Goal: Information Seeking & Learning: Learn about a topic

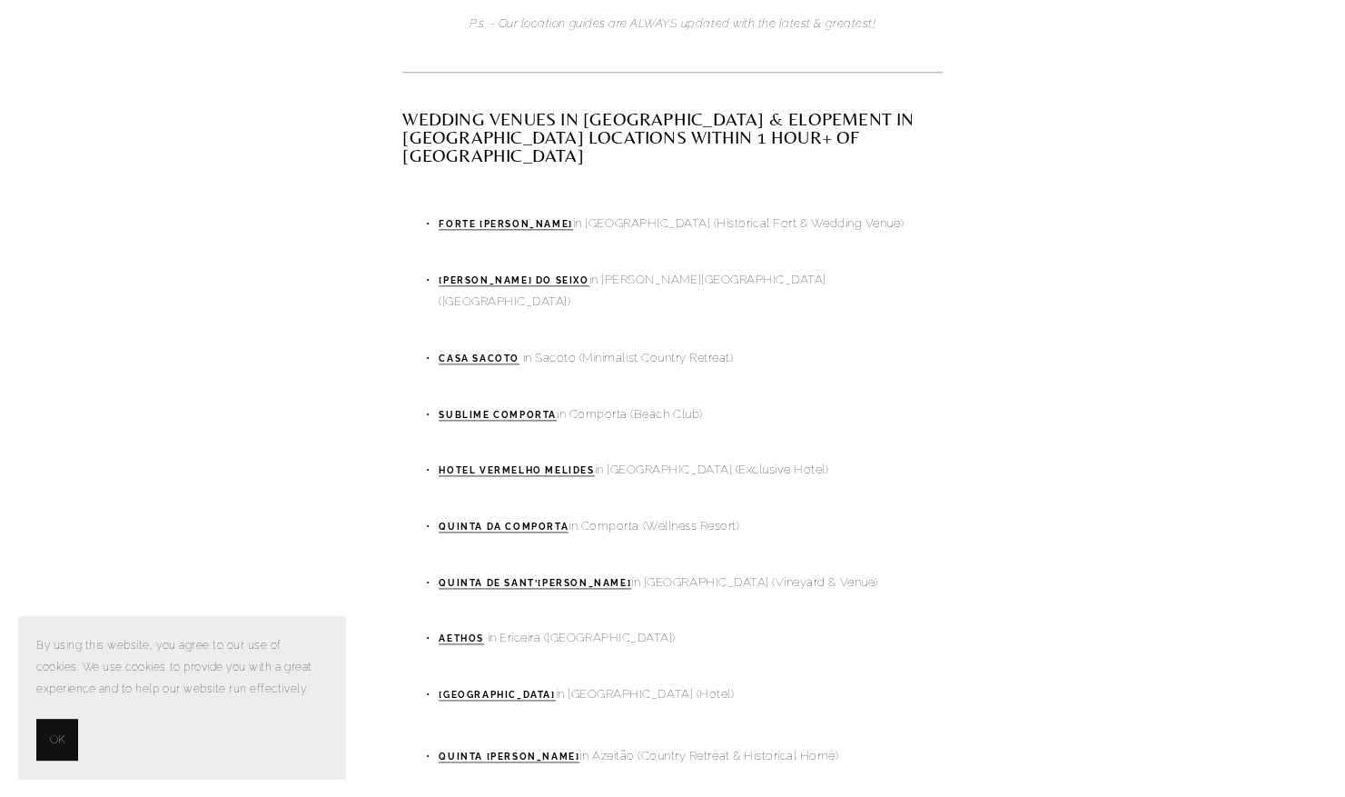
scroll to position [1106, 0]
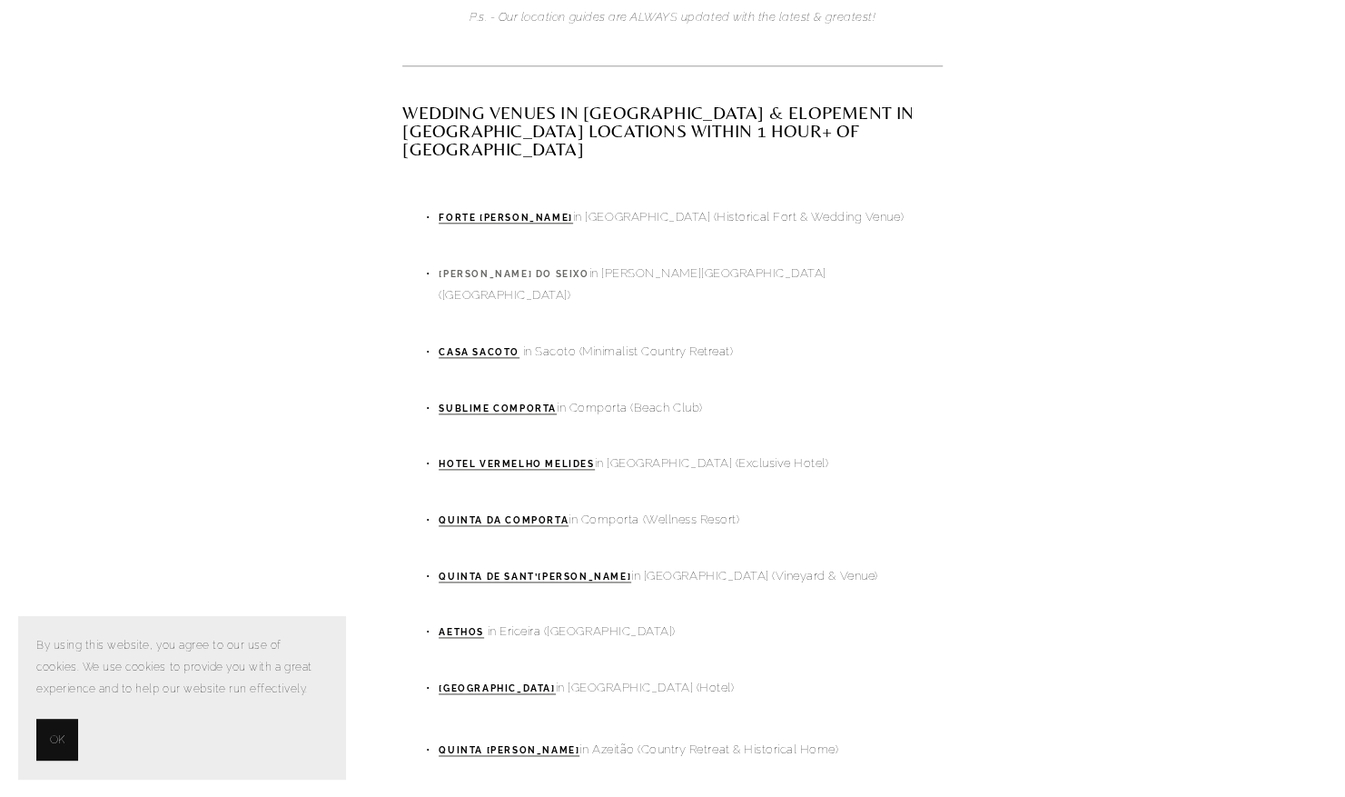
click at [493, 269] on strong "[PERSON_NAME] do Seixo" at bounding box center [514, 274] width 150 height 10
click at [509, 347] on strong "Casa Sacoto" at bounding box center [479, 352] width 81 height 10
click at [51, 752] on button "OK" at bounding box center [57, 740] width 42 height 42
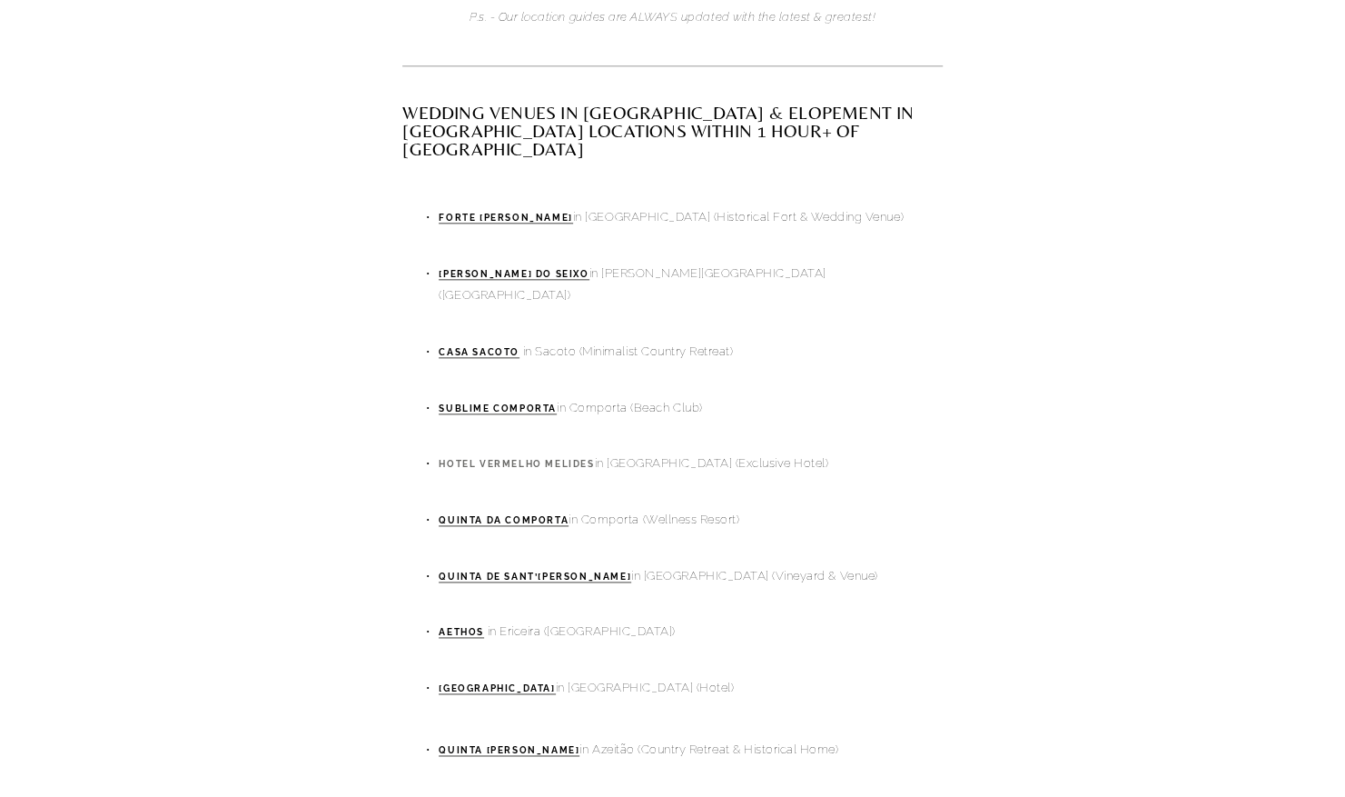
click at [530, 459] on strong "Hotel Vermelho Melides" at bounding box center [516, 464] width 155 height 10
click at [536, 515] on strong "Quinta da Comporta" at bounding box center [504, 520] width 130 height 10
click at [531, 571] on strong "Quinta de Sant’Ana" at bounding box center [535, 576] width 193 height 10
click at [472, 627] on strong "AETHOS" at bounding box center [461, 632] width 45 height 10
click at [538, 683] on strong "Hotel Casa Palmela" at bounding box center [497, 688] width 116 height 10
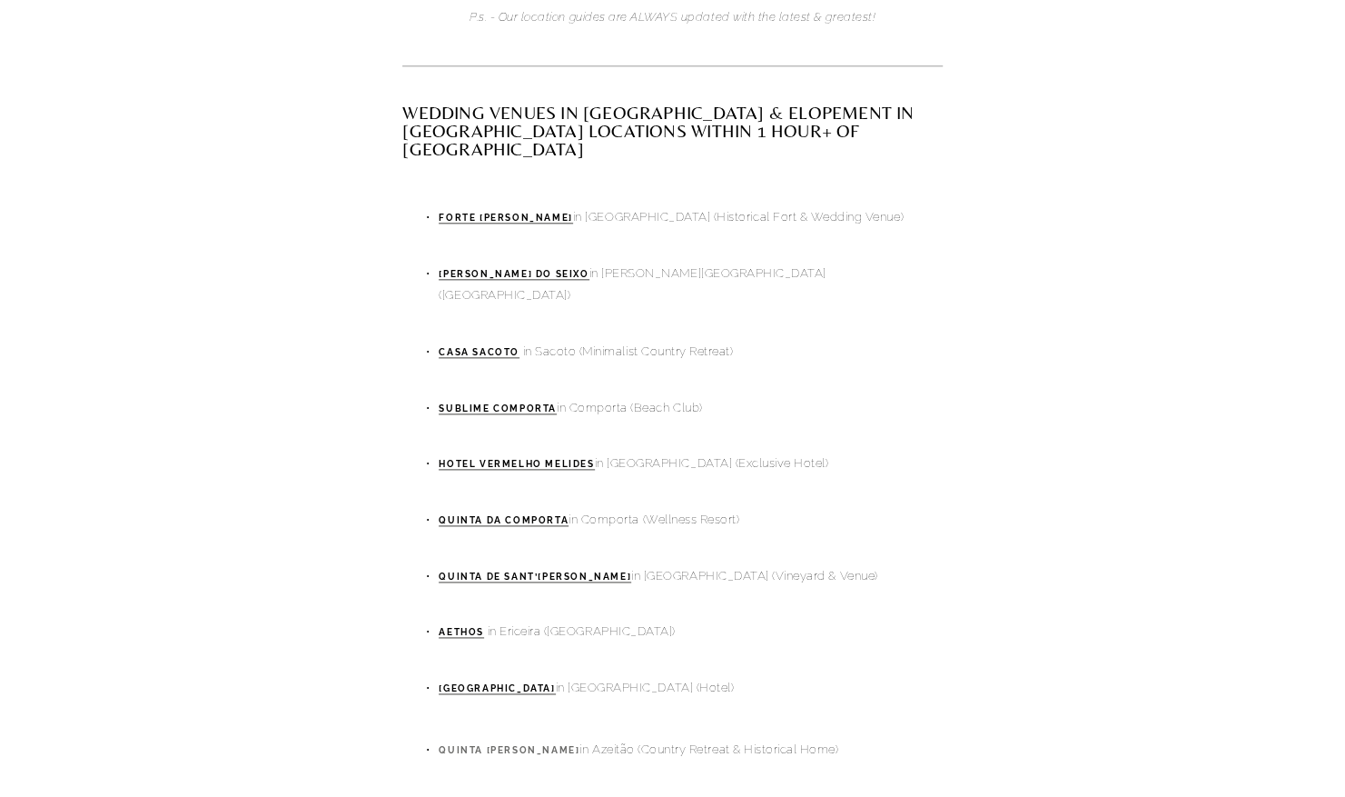
click at [510, 745] on strong "Quinta da Conceição" at bounding box center [509, 750] width 141 height 10
click at [505, 796] on strong "Herdade do Peru" at bounding box center [535, 806] width 193 height 10
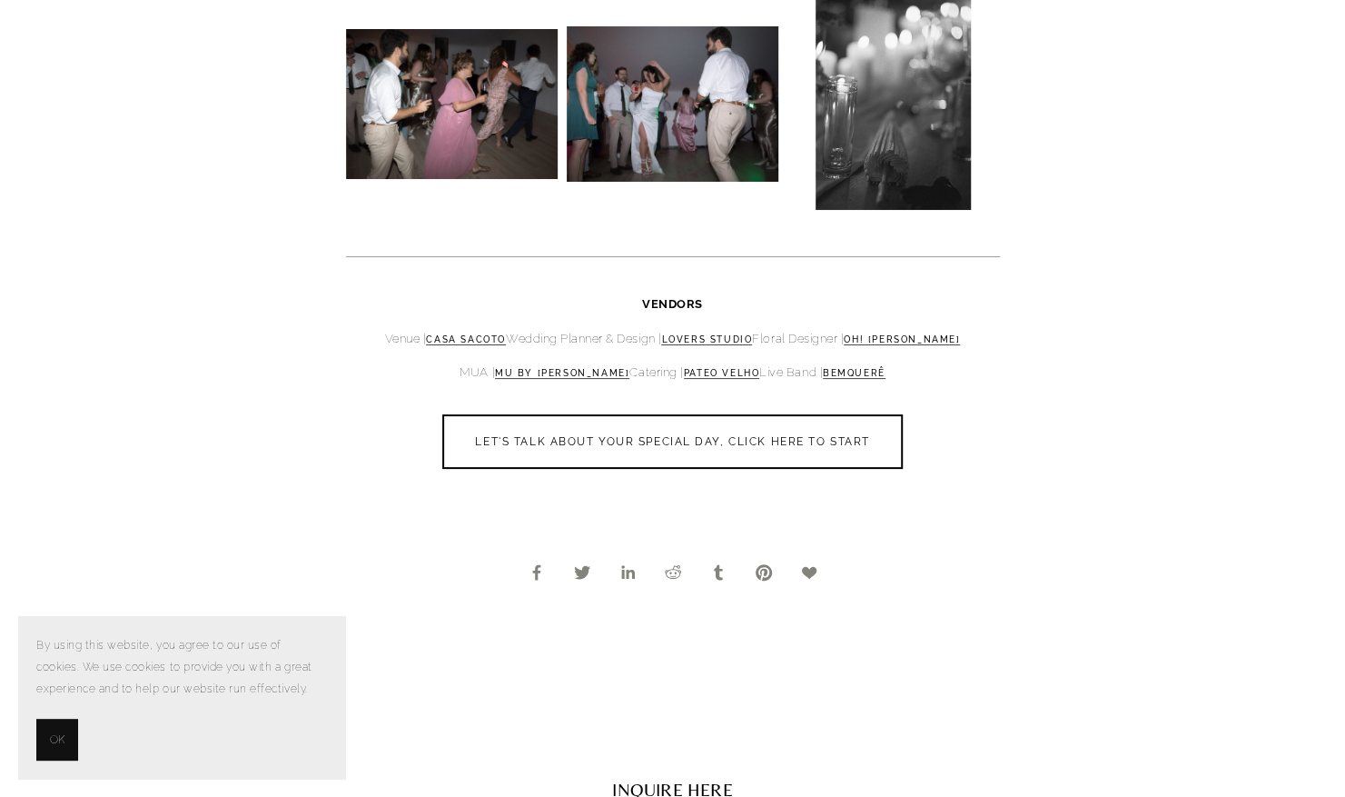
scroll to position [13169, 0]
